Goal: Check status

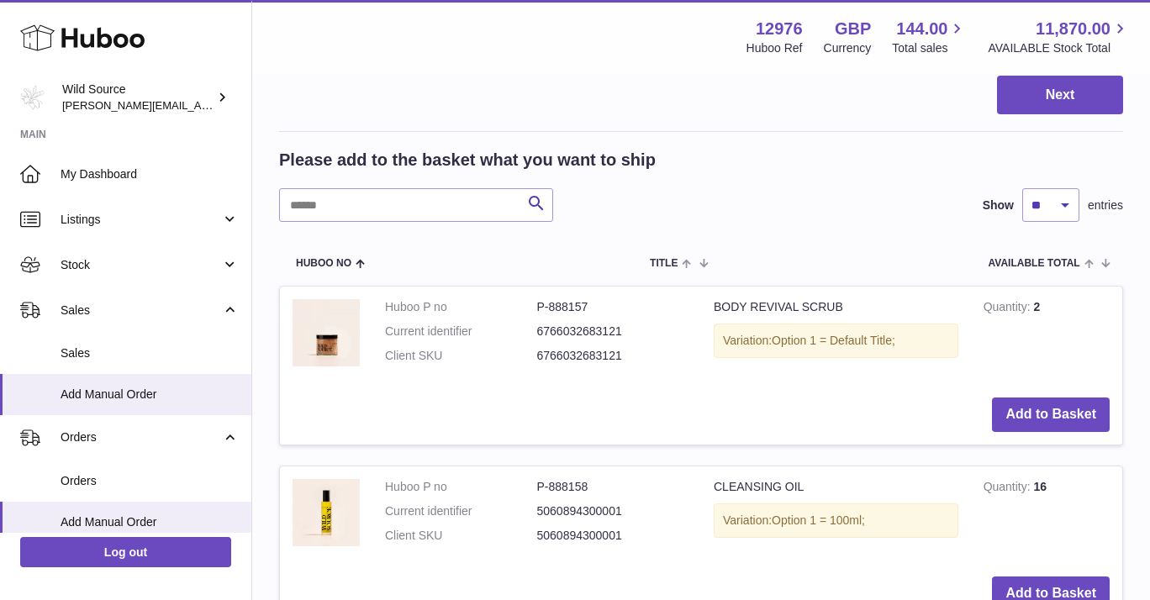
scroll to position [257, 0]
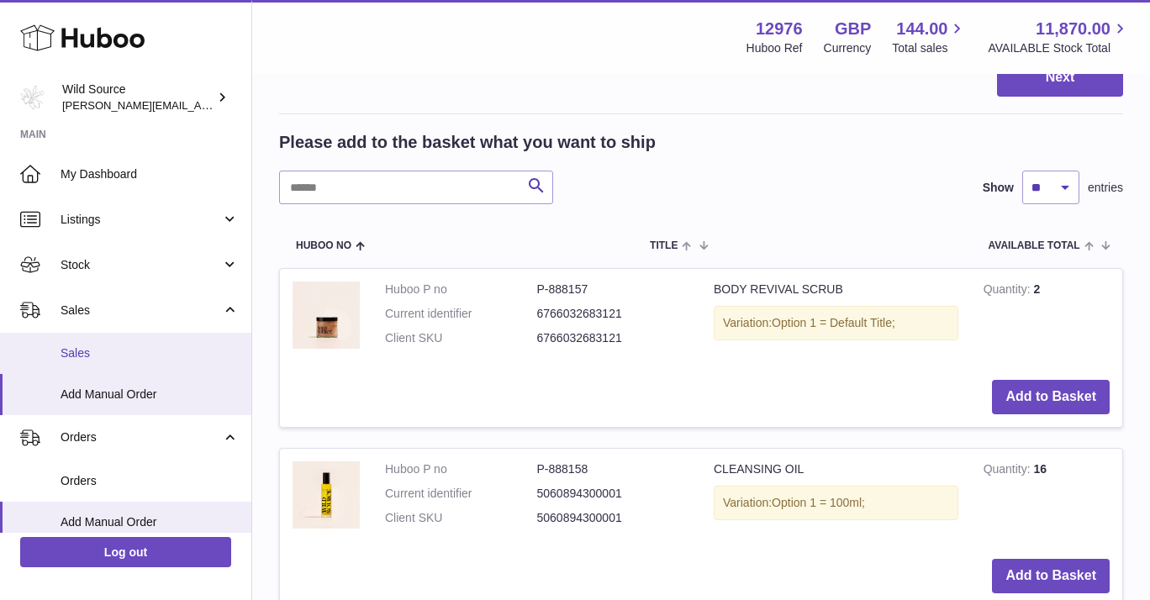
click at [80, 351] on span "Sales" at bounding box center [150, 353] width 178 height 16
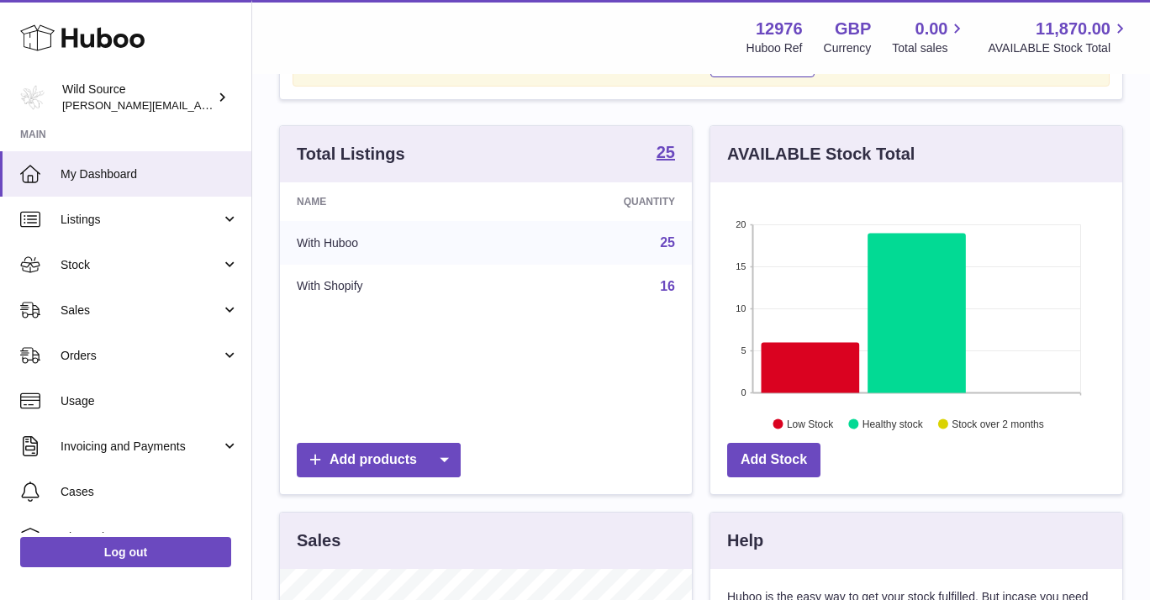
scroll to position [119, 0]
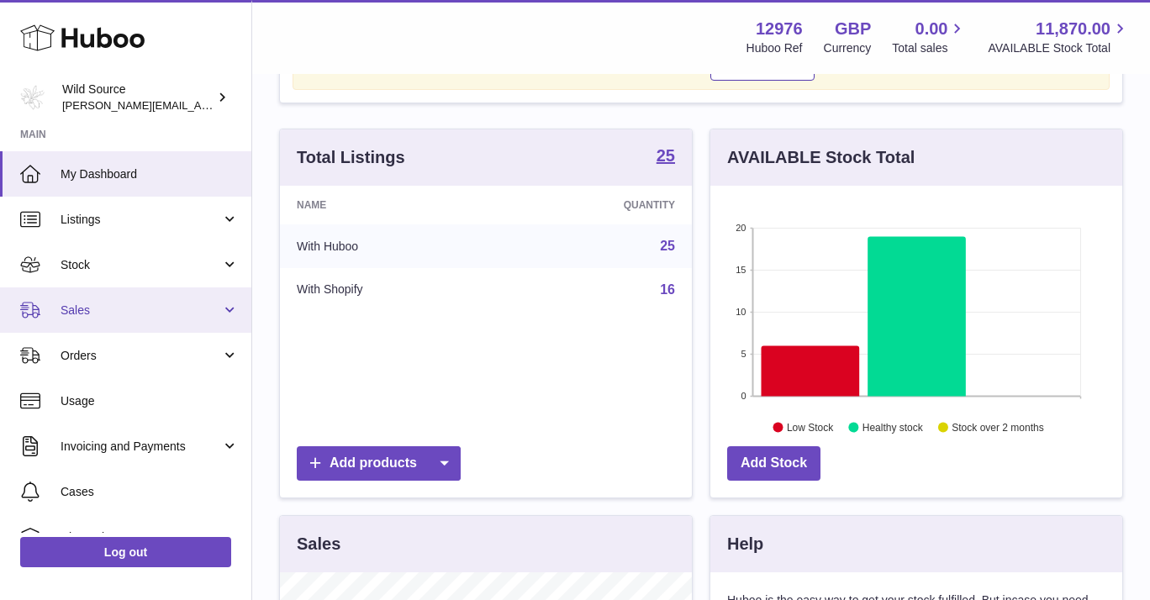
click at [190, 309] on span "Sales" at bounding box center [141, 311] width 160 height 16
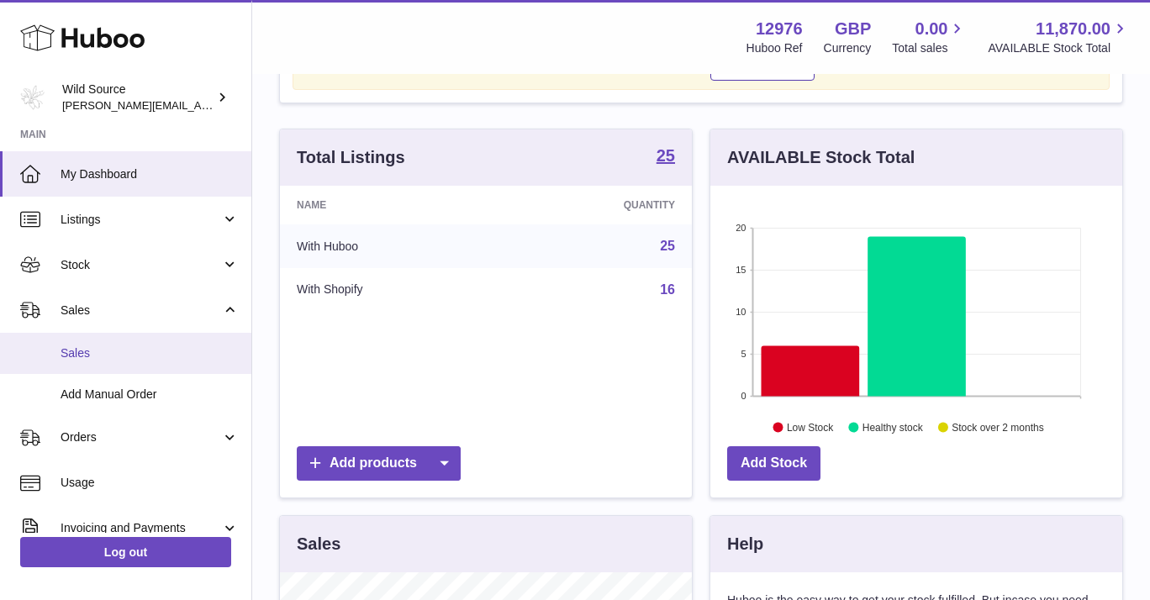
click at [80, 361] on link "Sales" at bounding box center [125, 353] width 251 height 41
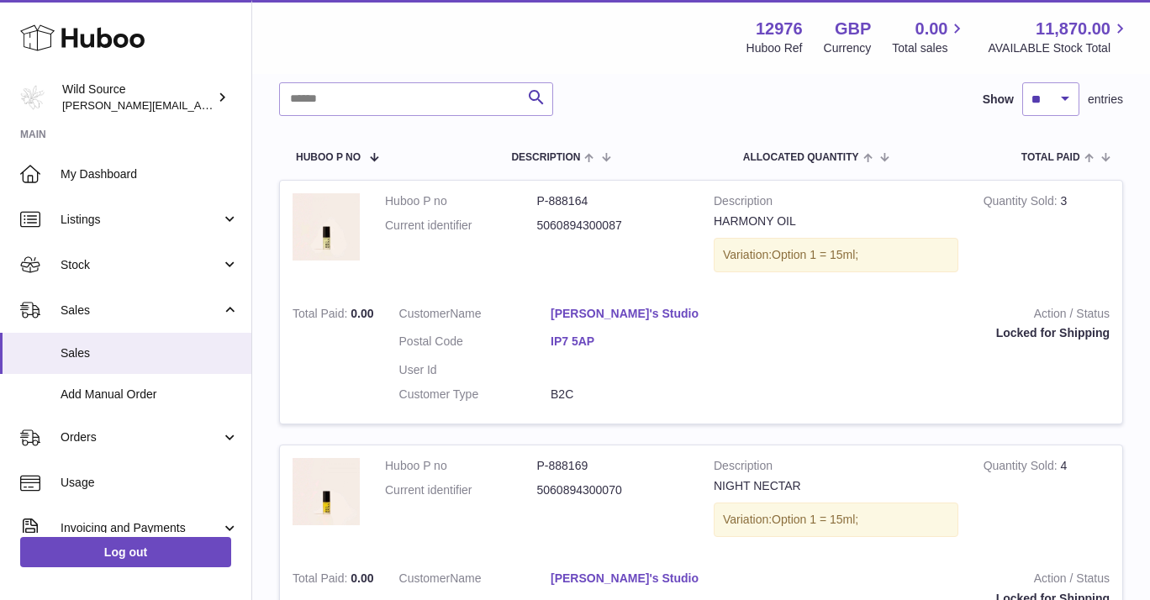
scroll to position [217, 0]
drag, startPoint x: 1031, startPoint y: 324, endPoint x: 1078, endPoint y: 334, distance: 48.1
click at [1078, 334] on td "Action / Status Locked for Shipping" at bounding box center [918, 357] width 407 height 131
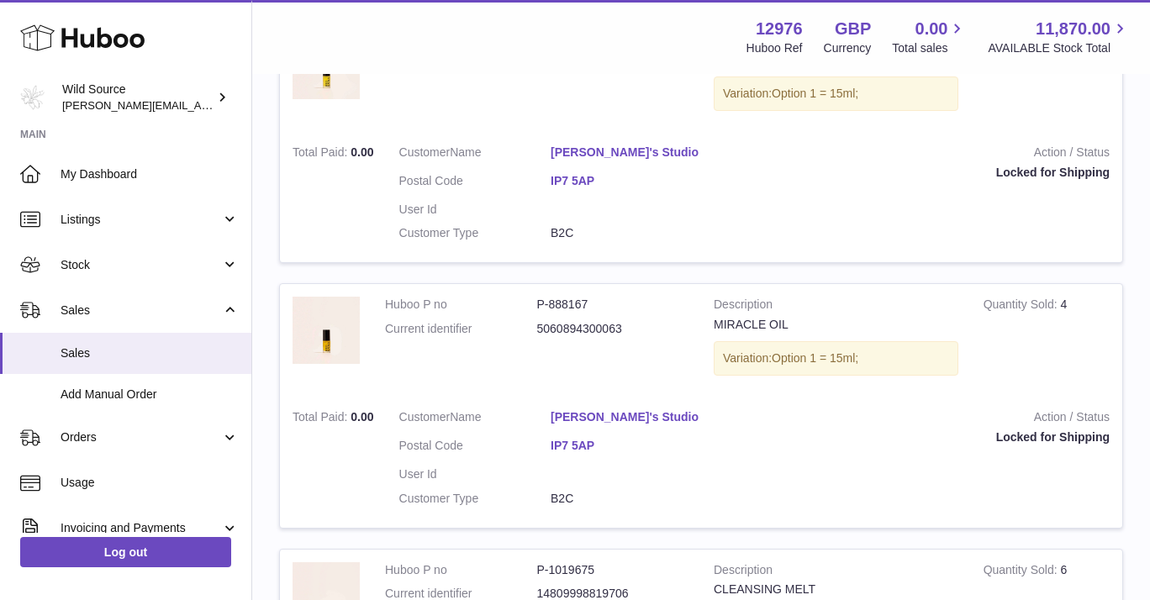
scroll to position [645, 0]
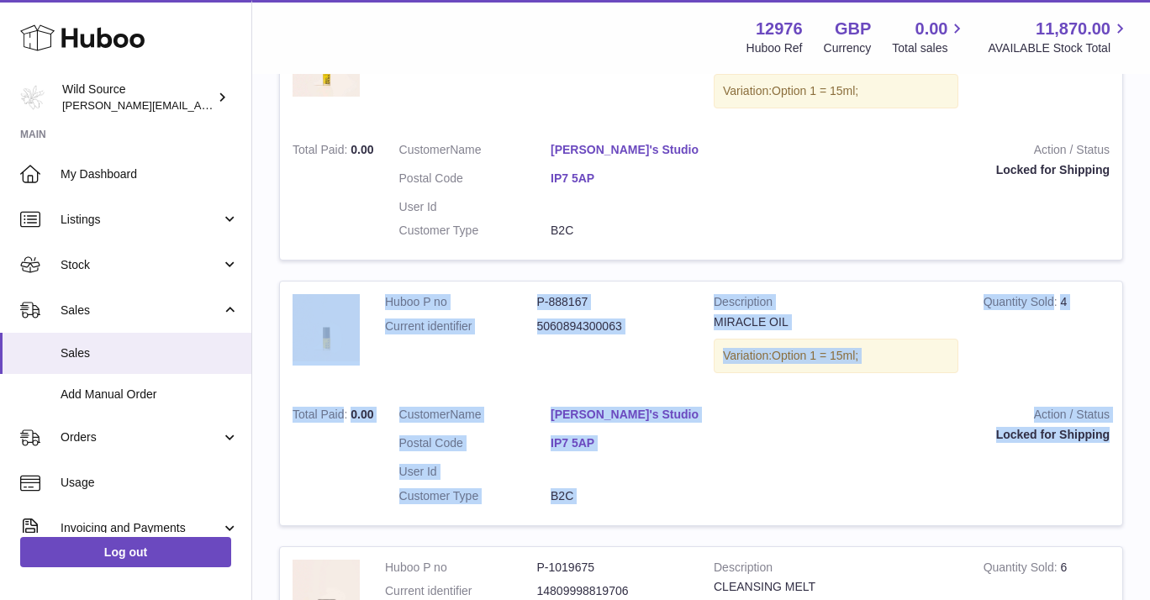
drag, startPoint x: 1078, startPoint y: 464, endPoint x: 959, endPoint y: 177, distance: 310.4
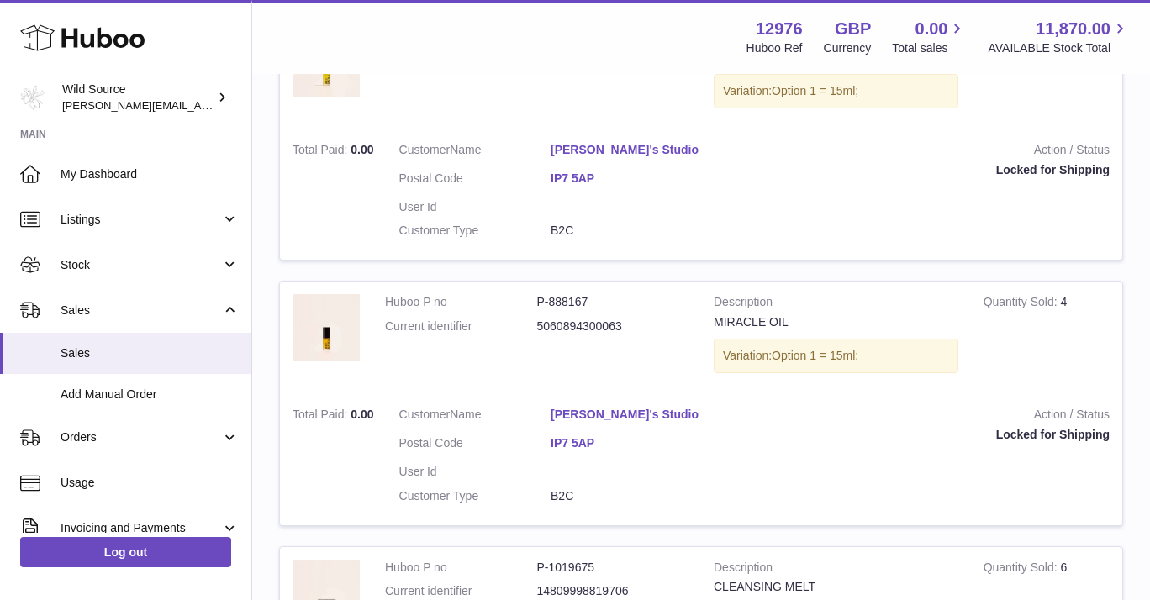
click at [797, 144] on strong "Action / Status" at bounding box center [918, 152] width 381 height 20
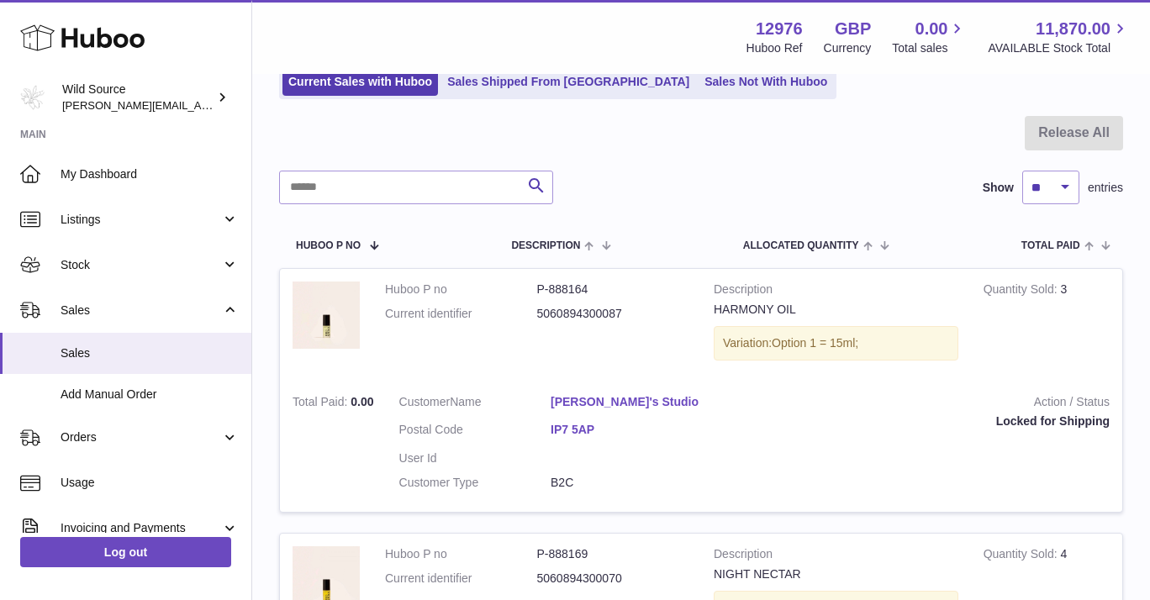
scroll to position [134, 0]
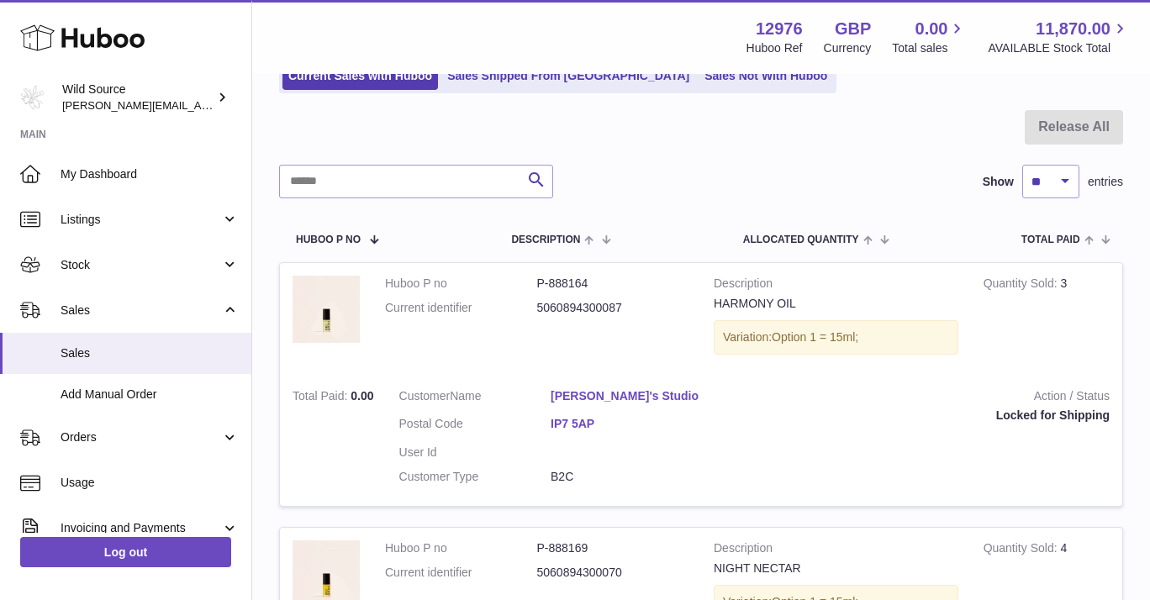
click at [436, 376] on td "Customer Name Frankie's Studio Postal Code IP7 5AP User Id Customer Type B2C" at bounding box center [551, 441] width 329 height 131
click at [588, 392] on link "[PERSON_NAME]'s Studio" at bounding box center [626, 396] width 152 height 16
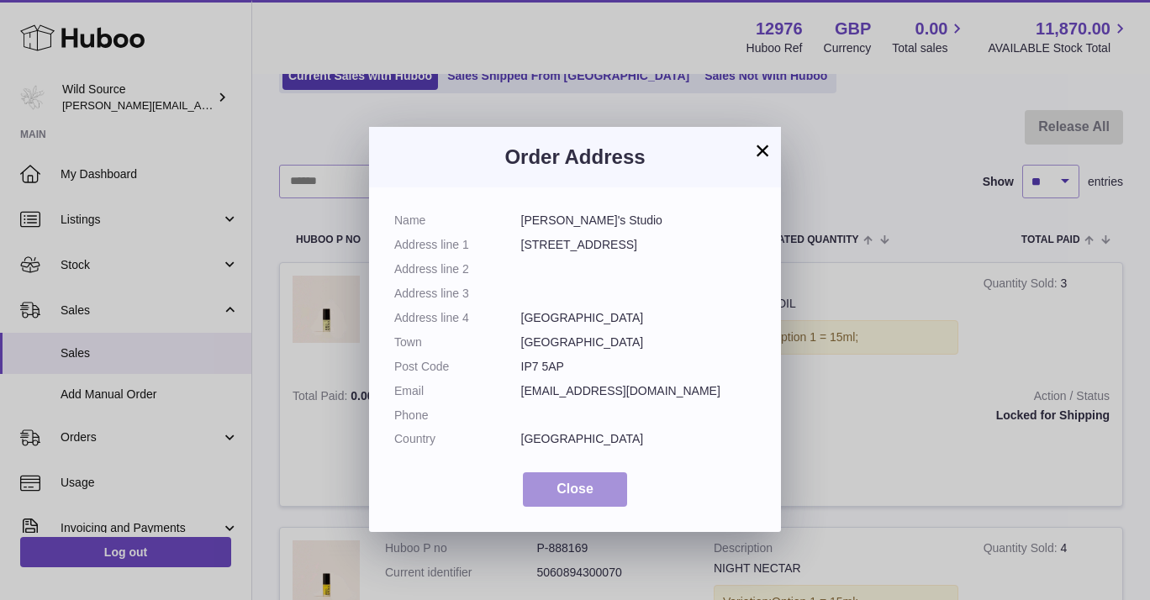
click at [568, 473] on button "Close" at bounding box center [575, 489] width 104 height 34
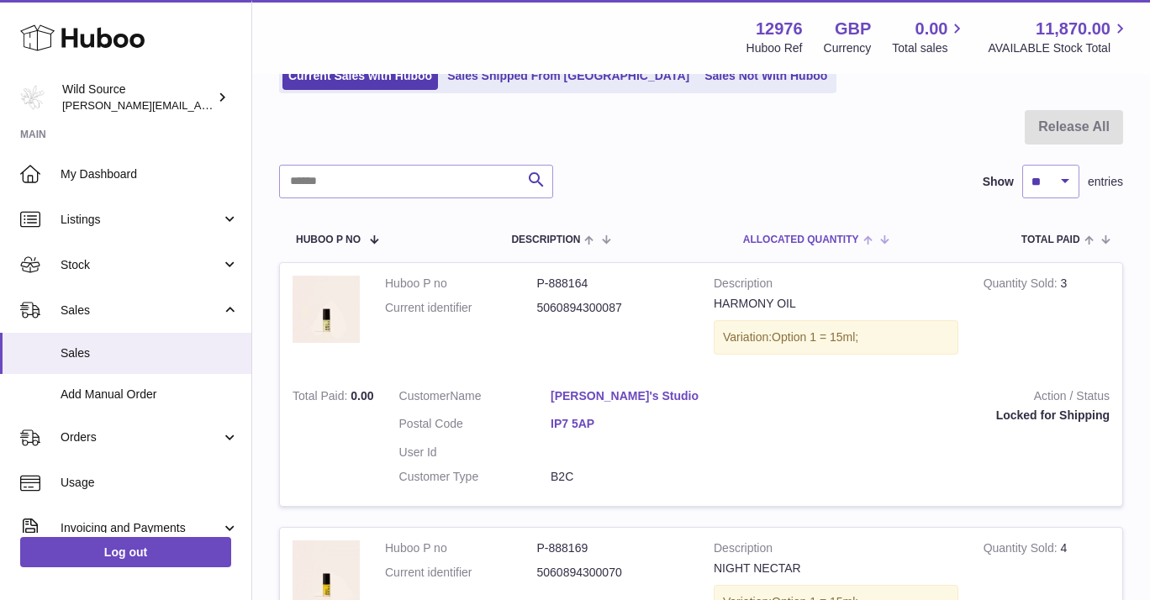
click at [802, 251] on th "ALLOCATED Quantity" at bounding box center [814, 238] width 176 height 47
click at [499, 294] on dl "Huboo P no P-1030700 Current identifier 14809998819706" at bounding box center [536, 300] width 303 height 49
click at [623, 376] on td "Customer Name Frankie's Studio Postal Code IP7 5AP User Id Customer Type B2C" at bounding box center [551, 441] width 329 height 131
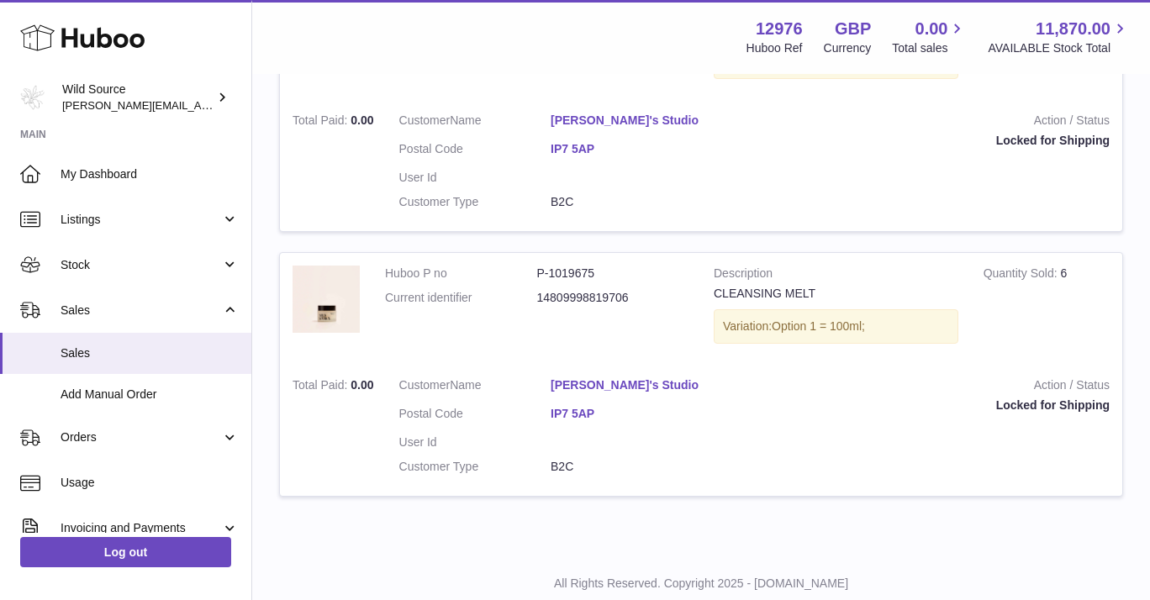
scroll to position [2261, 0]
click at [444, 268] on dl "Huboo P no P-1019675 Current identifier 14809998819706" at bounding box center [536, 291] width 303 height 49
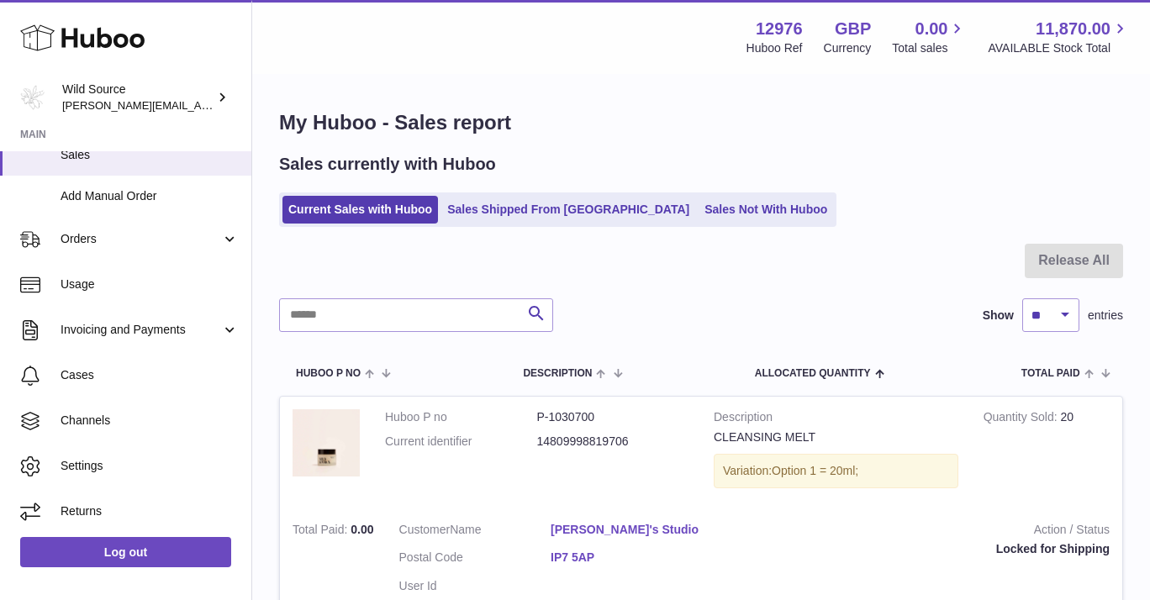
scroll to position [0, 0]
